Goal: Task Accomplishment & Management: Manage account settings

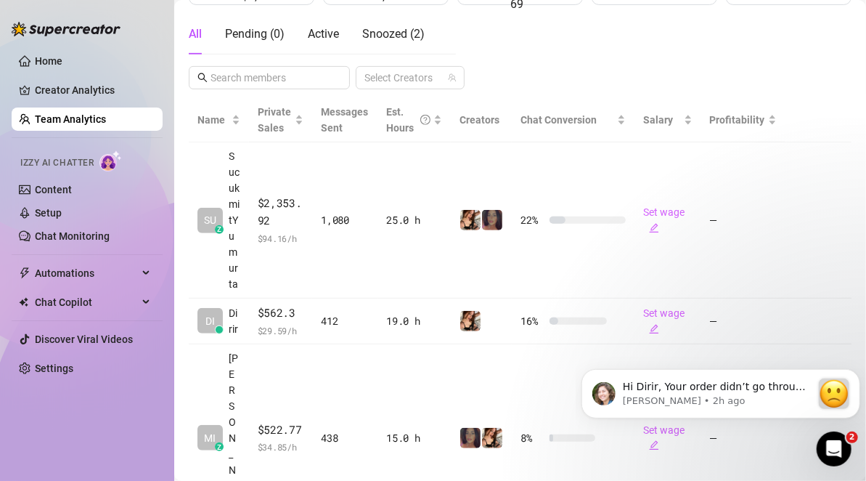
scroll to position [276, 0]
click at [735, 394] on p "[PERSON_NAME] • 2h ago" at bounding box center [716, 400] width 189 height 13
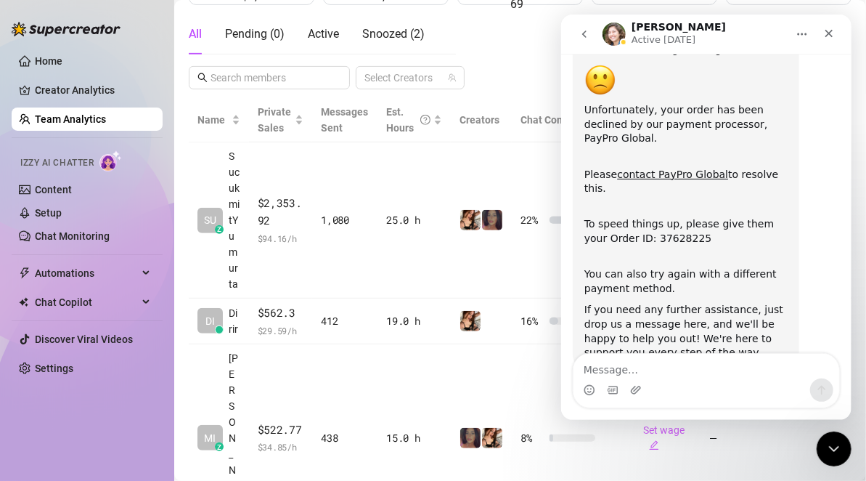
scroll to position [102, 0]
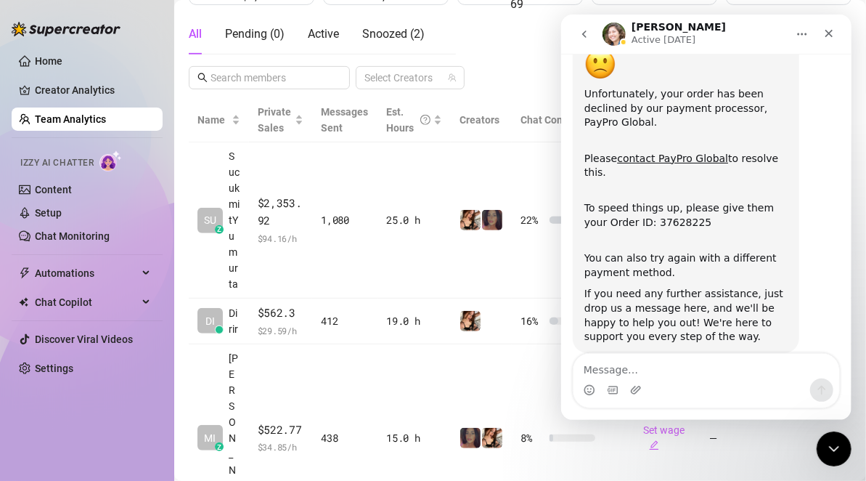
click at [508, 71] on div "All Pending ( 0 ) Active Snoozed ( 2 ) Select Creators" at bounding box center [520, 52] width 663 height 76
click at [829, 444] on icon "Close Intercom Messenger" at bounding box center [832, 446] width 17 height 17
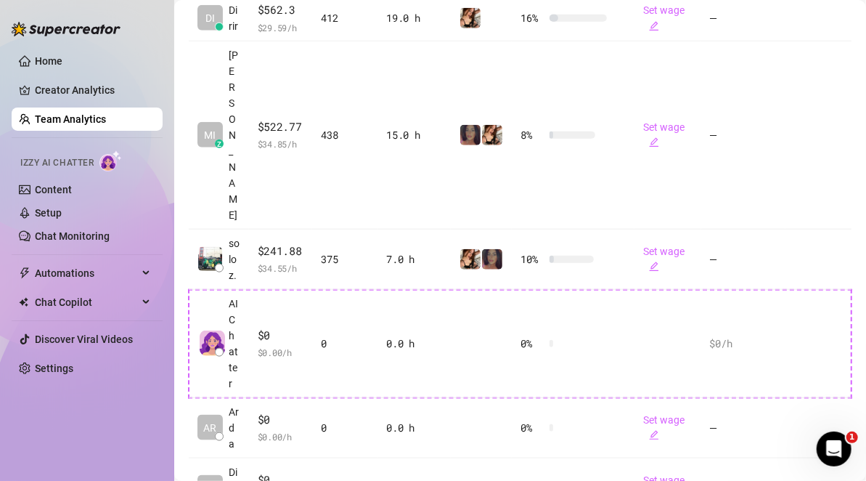
scroll to position [624, 0]
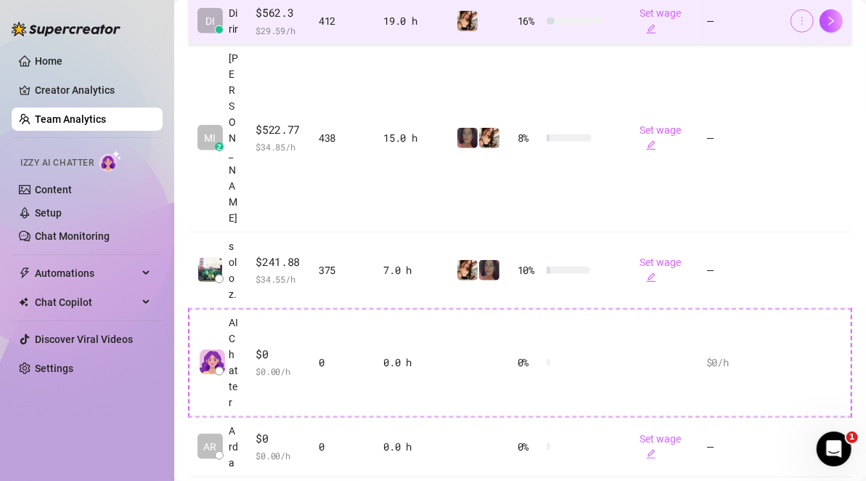
click at [797, 26] on icon "more" at bounding box center [802, 21] width 10 height 10
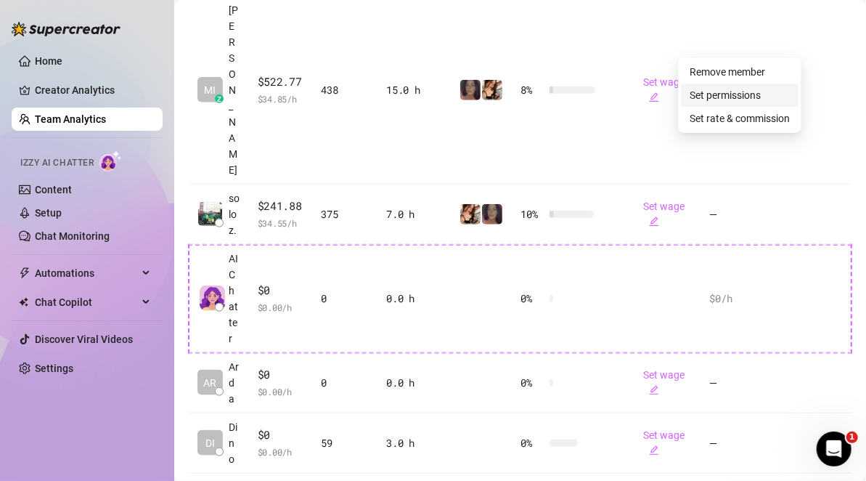
click at [761, 91] on link "Set permissions" at bounding box center [725, 95] width 71 height 12
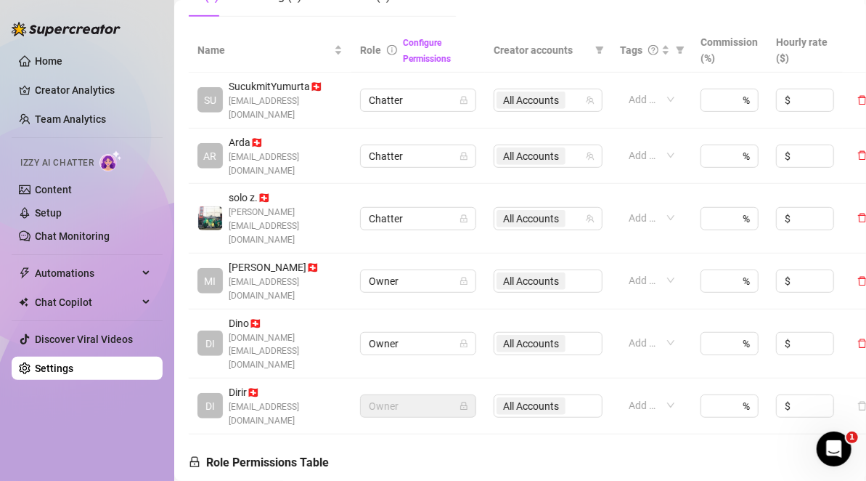
scroll to position [312, 0]
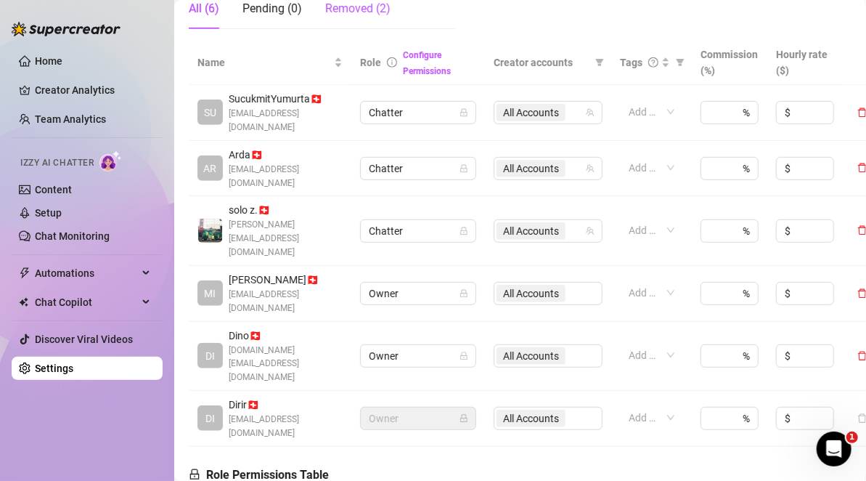
click at [352, 13] on div "Removed (2)" at bounding box center [357, 8] width 65 height 17
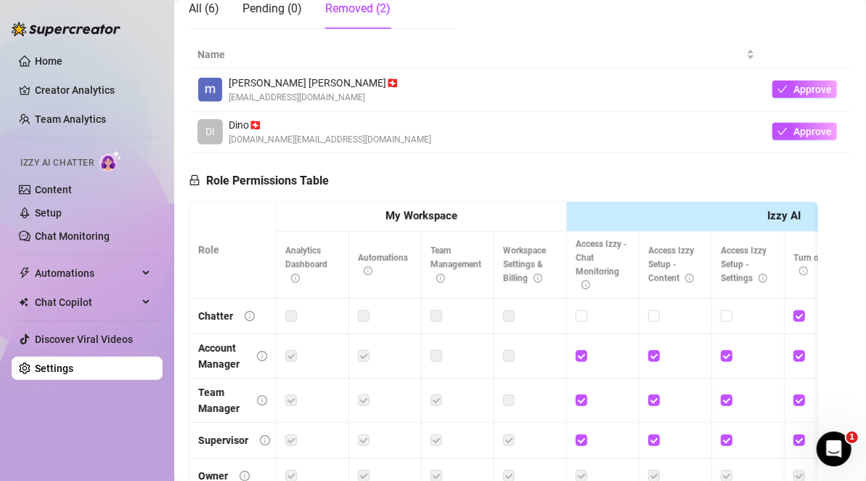
scroll to position [239, 0]
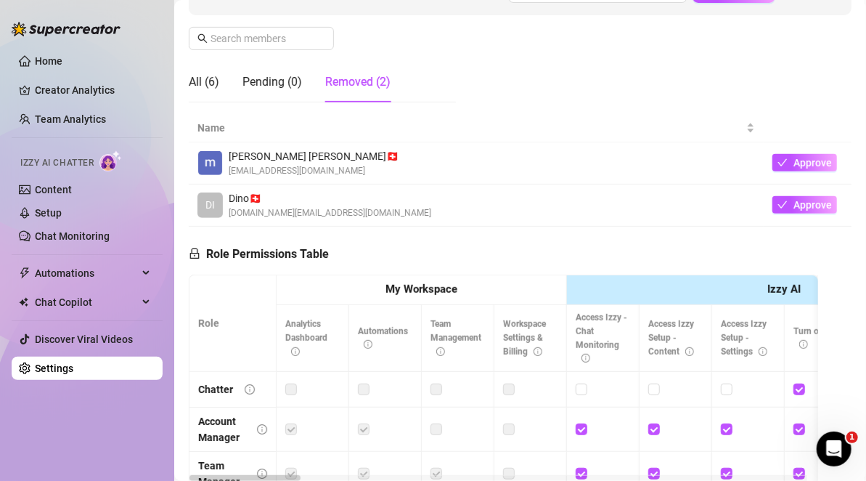
click at [219, 85] on div "All (6) Pending (0) Removed (2)" at bounding box center [290, 82] width 202 height 41
click at [206, 81] on div "All (6)" at bounding box center [204, 81] width 31 height 17
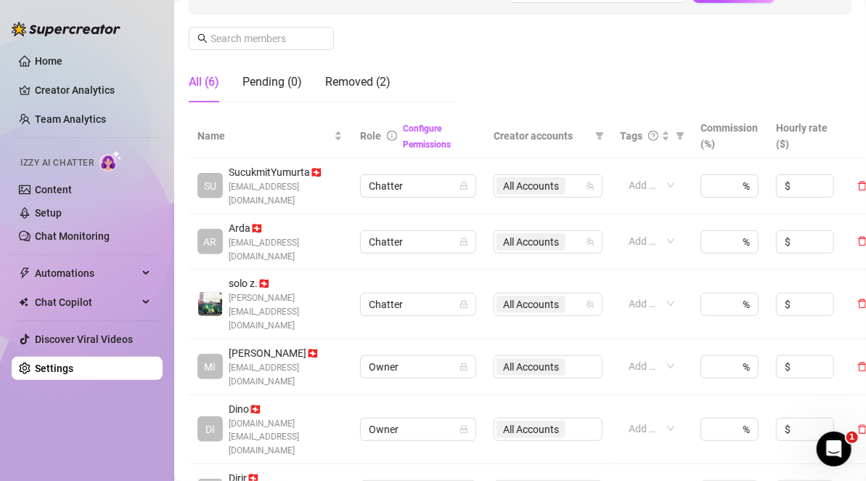
scroll to position [239, 69]
